Goal: Task Accomplishment & Management: Manage account settings

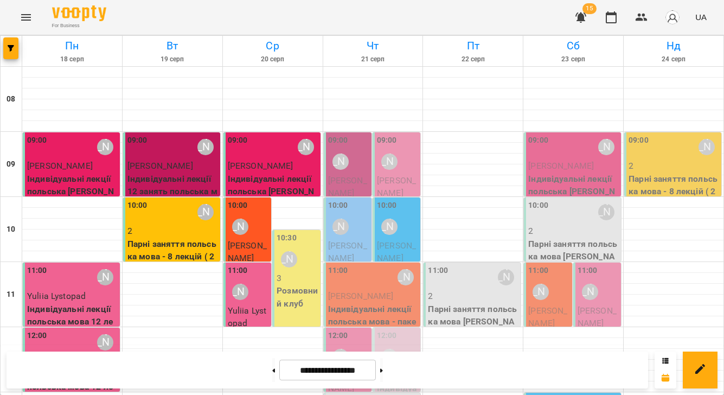
scroll to position [394, 0]
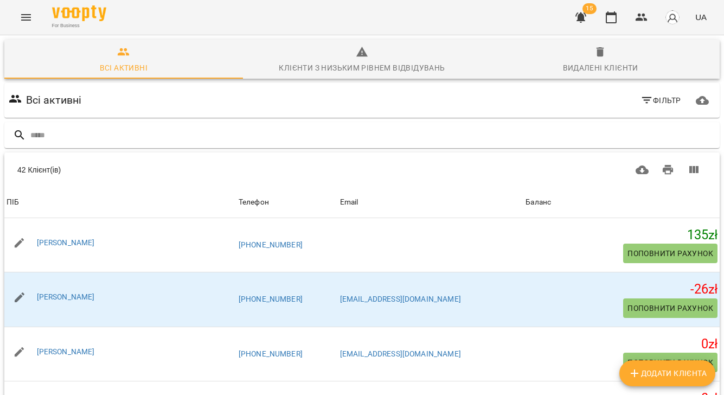
click at [21, 20] on icon "Menu" at bounding box center [26, 17] width 13 height 13
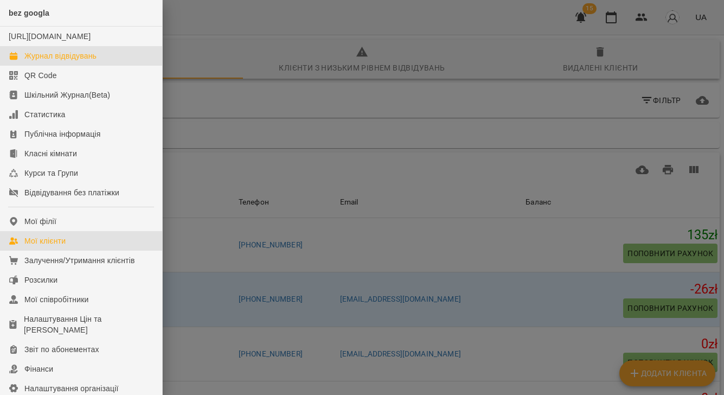
click at [36, 61] on div "Журнал відвідувань" at bounding box center [60, 55] width 72 height 11
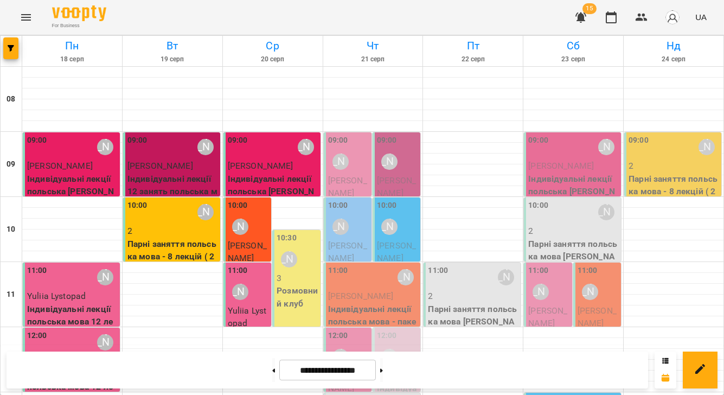
scroll to position [383, 0]
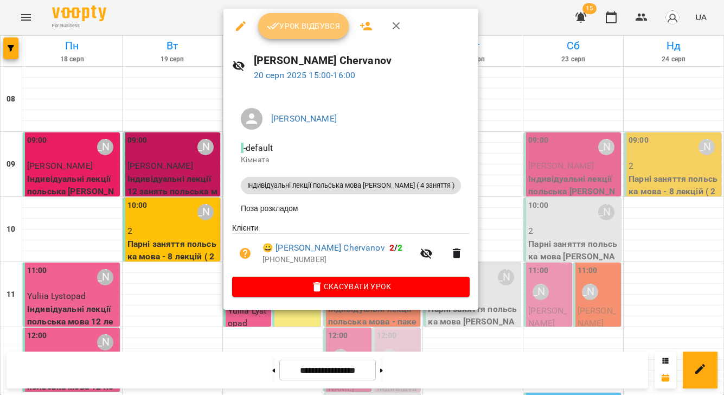
click at [284, 24] on span "Урок відбувся" at bounding box center [304, 26] width 74 height 13
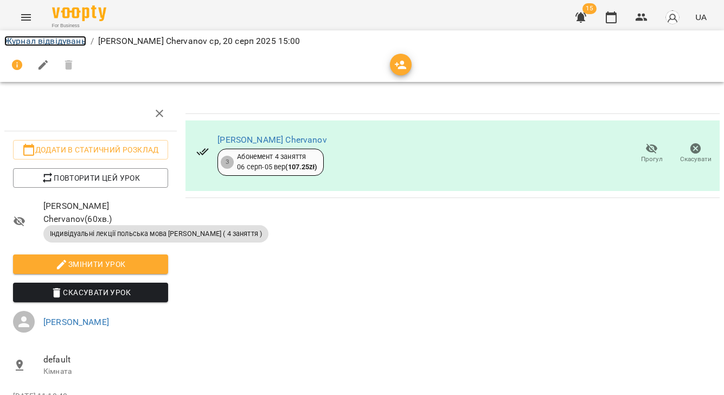
click at [31, 43] on link "Журнал відвідувань" at bounding box center [45, 41] width 82 height 10
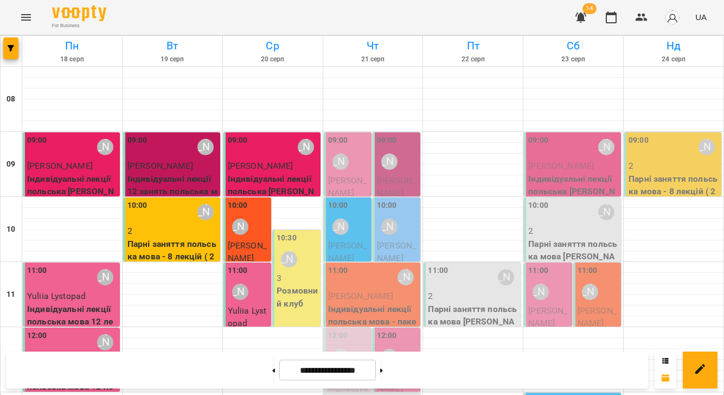
click at [302, 293] on p "Розмовний клуб" at bounding box center [297, 296] width 41 height 25
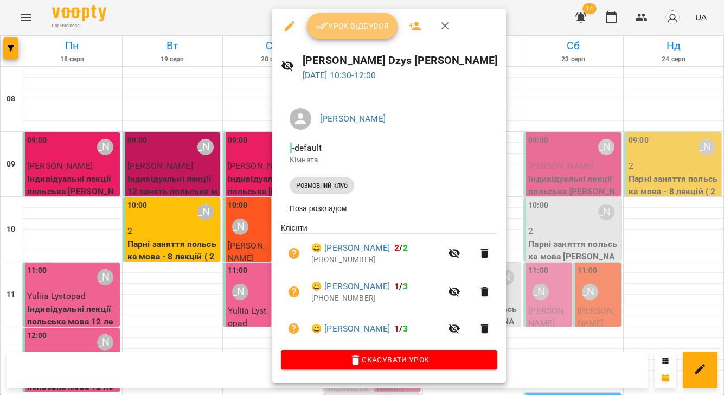
click at [342, 27] on span "Урок відбувся" at bounding box center [353, 26] width 74 height 13
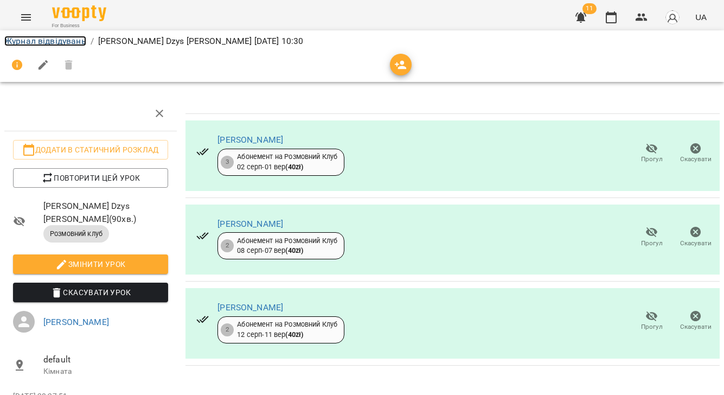
click at [14, 42] on link "Журнал відвідувань" at bounding box center [45, 41] width 82 height 10
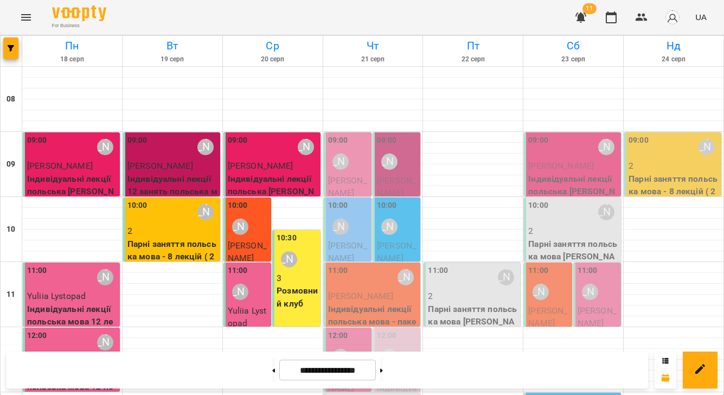
scroll to position [432, 0]
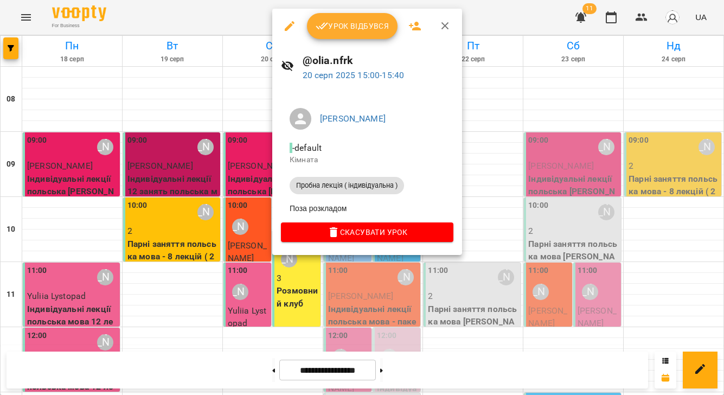
click at [239, 257] on div at bounding box center [362, 197] width 724 height 395
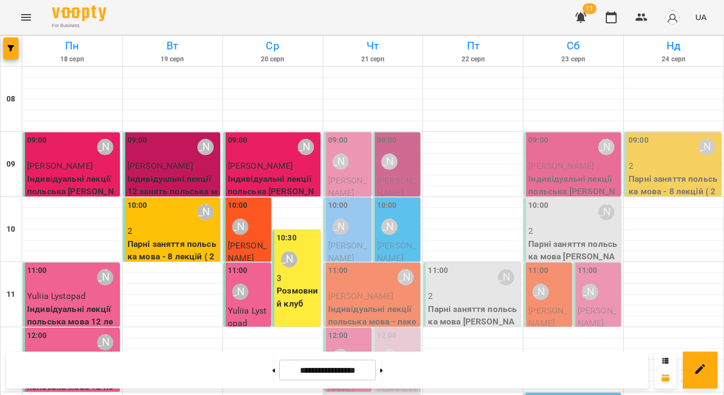
scroll to position [298, 0]
